Goal: Information Seeking & Learning: Compare options

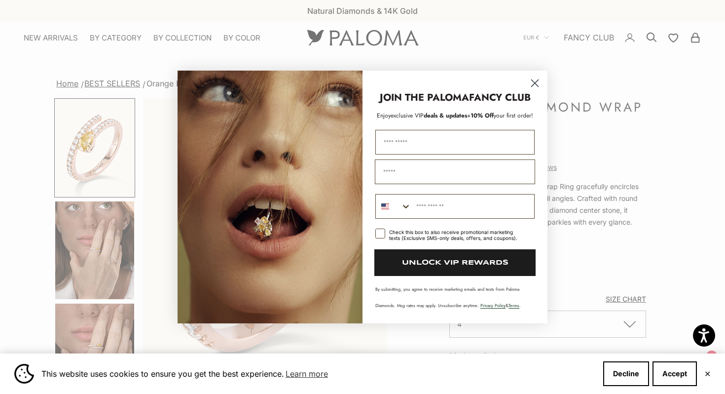
click at [533, 80] on circle "Close dialog" at bounding box center [535, 83] width 16 height 16
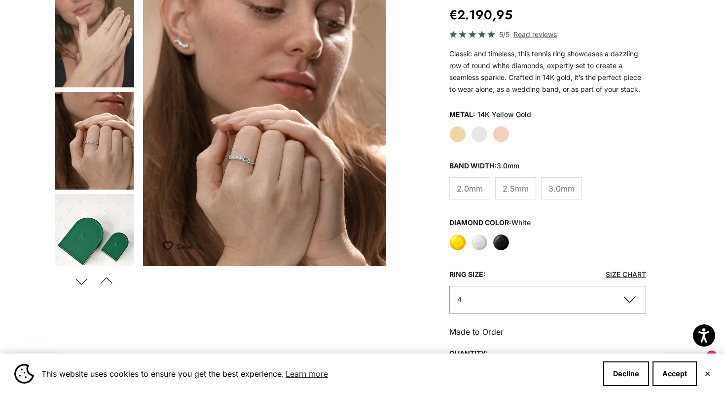
scroll to position [131, 0]
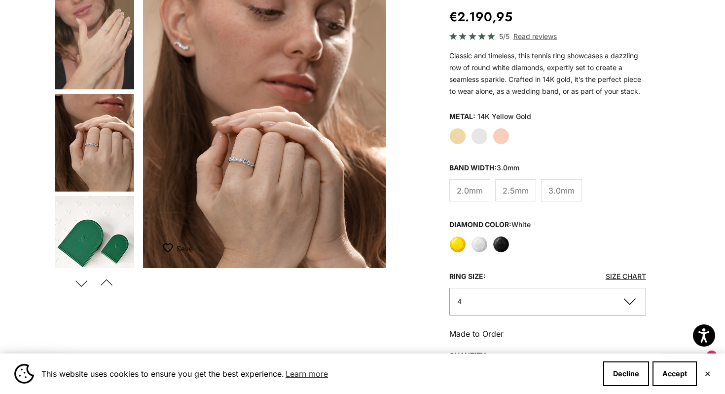
click at [476, 243] on label "White" at bounding box center [479, 244] width 17 height 17
click at [453, 245] on label "Yellow" at bounding box center [457, 244] width 17 height 17
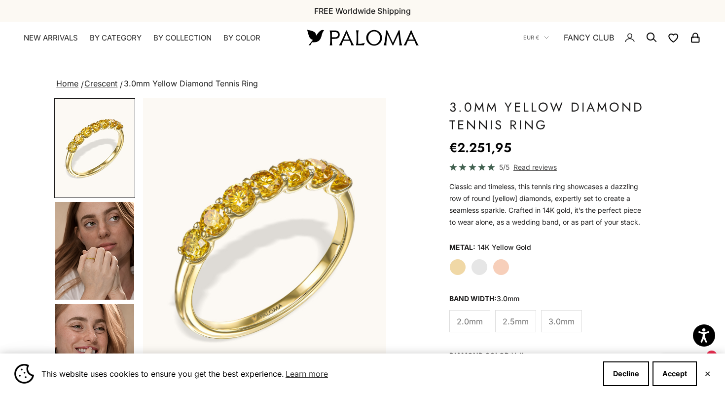
click at [501, 264] on label "Rose Gold" at bounding box center [501, 266] width 17 height 17
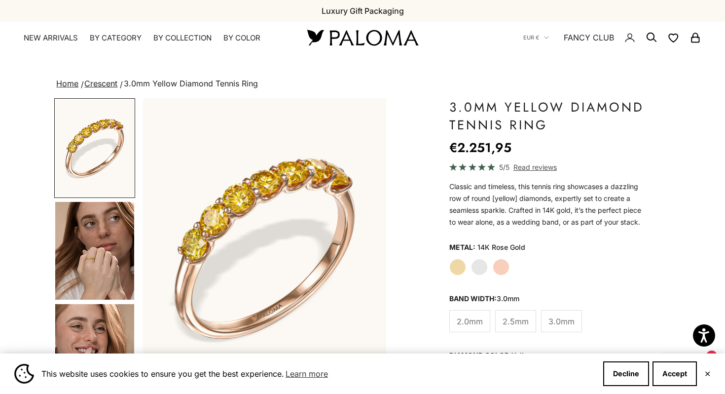
click at [482, 269] on label "White Gold" at bounding box center [479, 266] width 17 height 17
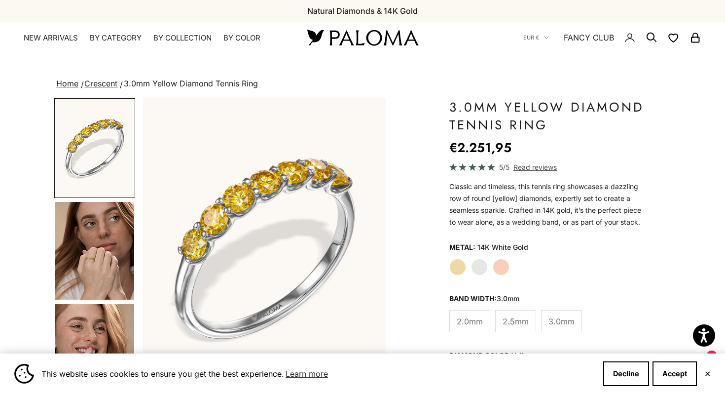
click at [482, 269] on label "White Gold" at bounding box center [479, 266] width 17 height 17
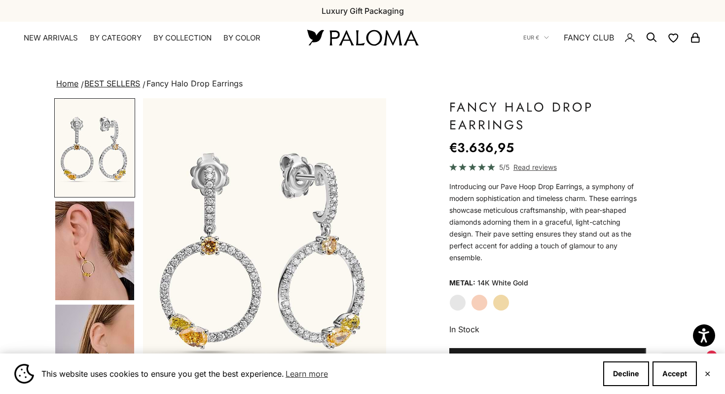
click at [478, 300] on label "Rose Gold" at bounding box center [479, 302] width 17 height 17
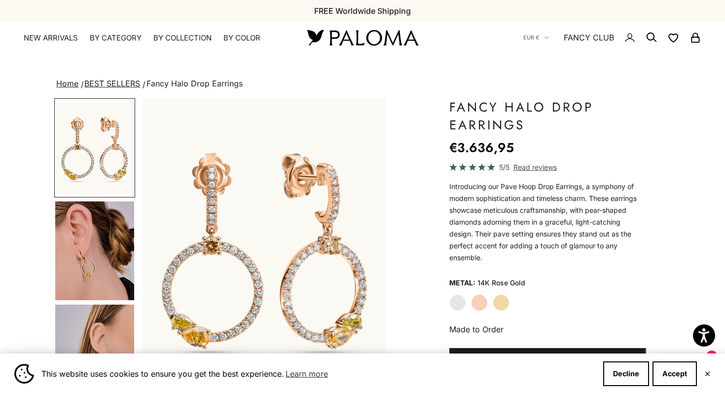
click at [501, 303] on label "Yellow Gold" at bounding box center [501, 302] width 17 height 17
